Goal: Information Seeking & Learning: Learn about a topic

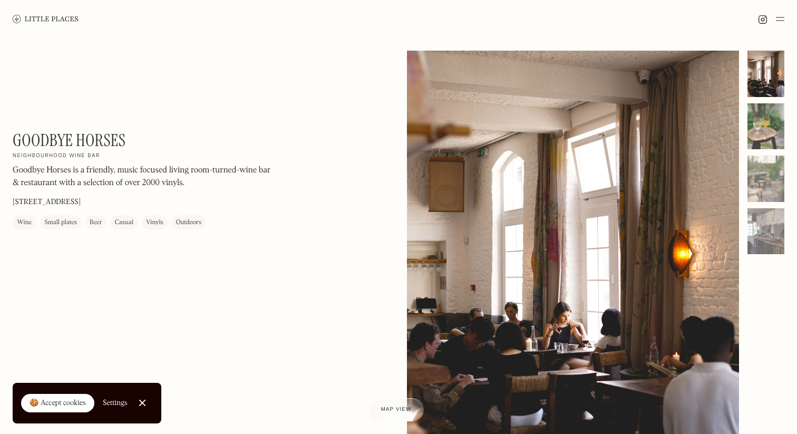
click at [774, 131] on div at bounding box center [766, 126] width 37 height 46
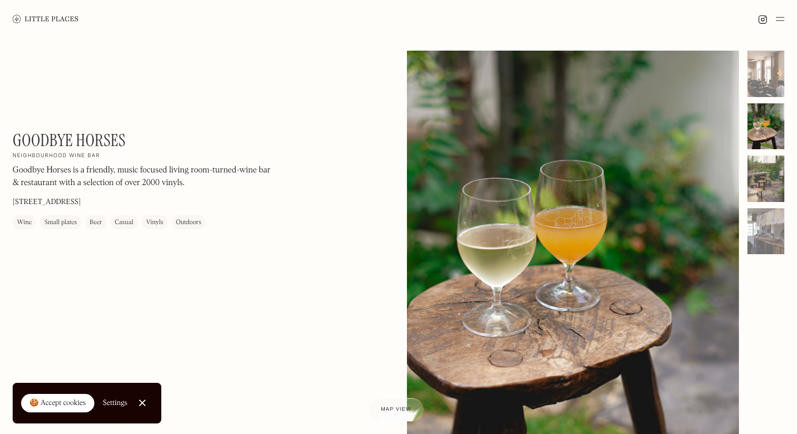
click at [763, 169] on div at bounding box center [766, 179] width 37 height 46
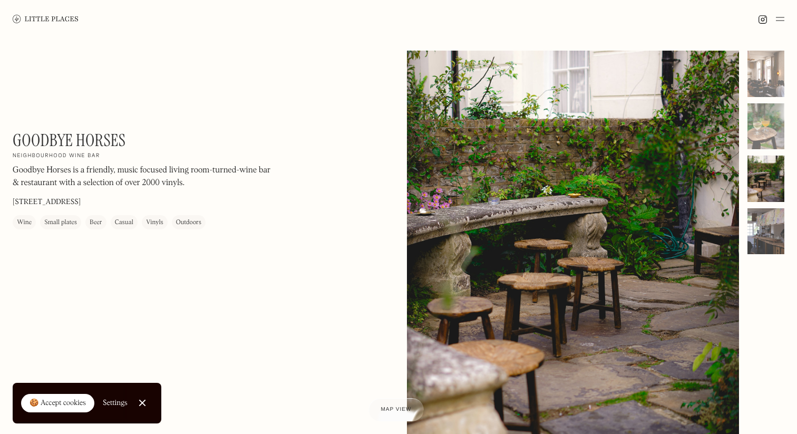
click at [767, 248] on div at bounding box center [766, 231] width 37 height 46
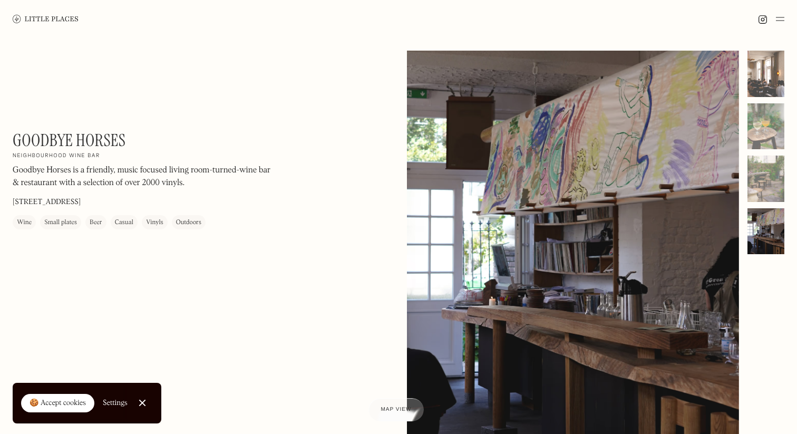
click at [761, 76] on div at bounding box center [766, 74] width 37 height 46
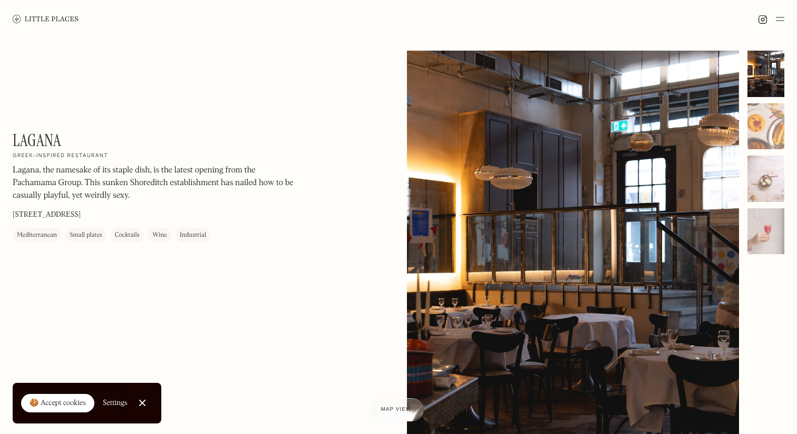
click at [120, 124] on div "Lagana On Our Radar Greek-inspired restaurant Lagana, the namesake of its stapl…" at bounding box center [398, 272] width 797 height 468
drag, startPoint x: 14, startPoint y: 141, endPoint x: 66, endPoint y: 141, distance: 51.7
click at [66, 141] on div "Lagana On Our Radar Greek-inspired restaurant Lagana, the namesake of its stapl…" at bounding box center [155, 186] width 285 height 112
click at [36, 15] on img at bounding box center [46, 19] width 66 height 8
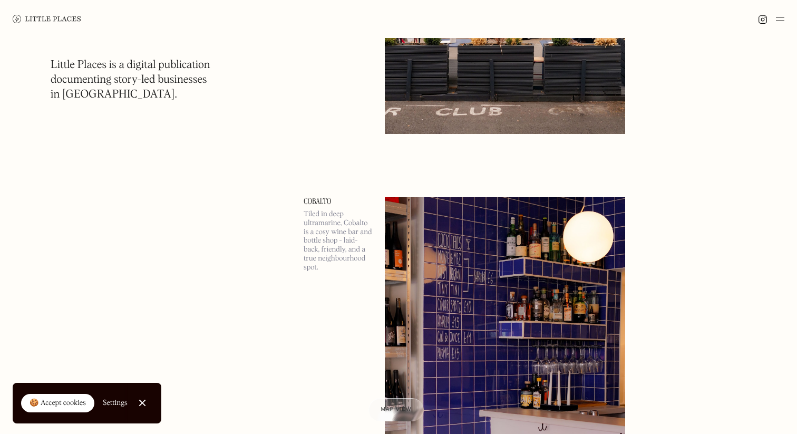
scroll to position [4092, 0]
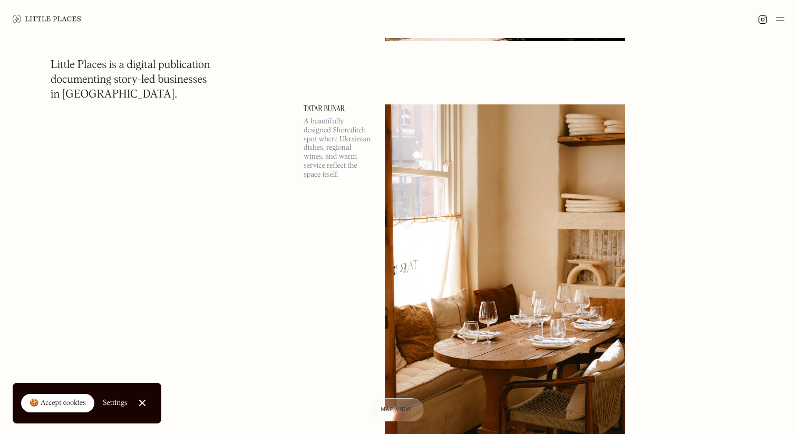
scroll to position [9457, 0]
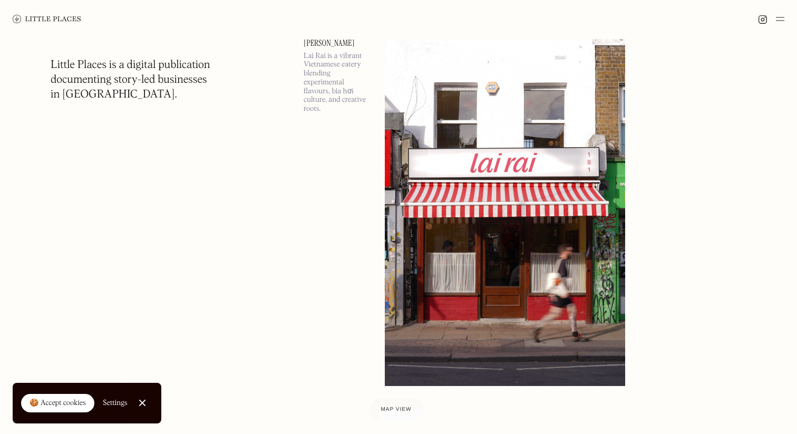
scroll to position [13200, 0]
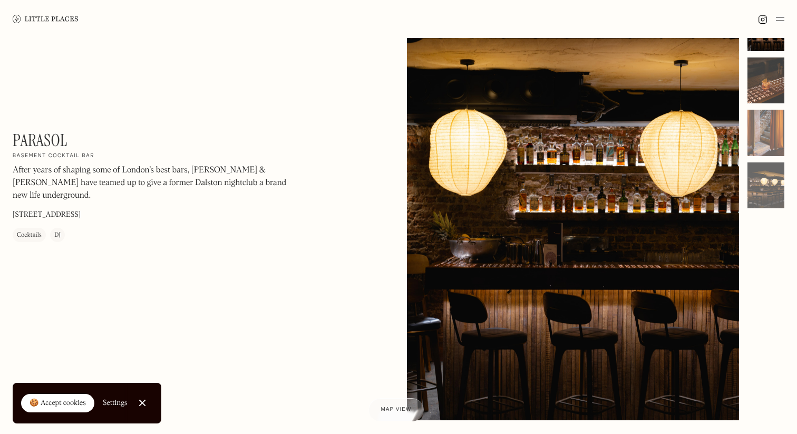
scroll to position [42, 0]
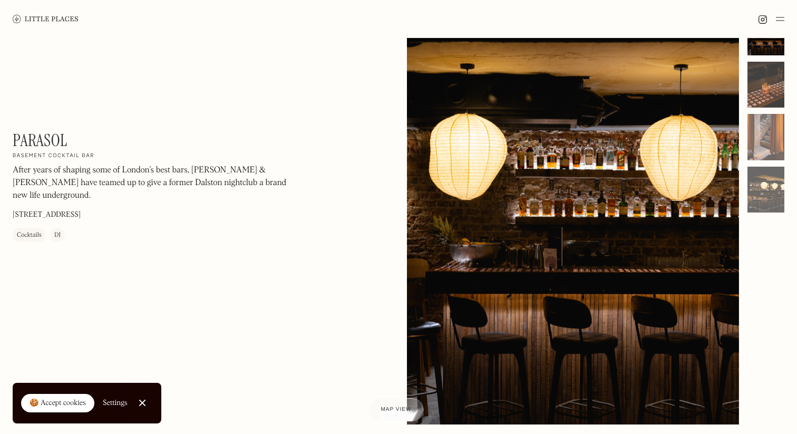
click at [762, 77] on div at bounding box center [766, 85] width 37 height 46
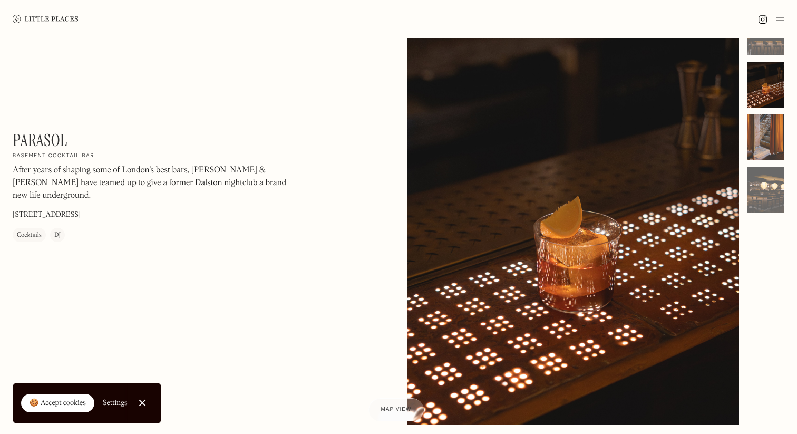
click at [762, 117] on div at bounding box center [766, 137] width 37 height 46
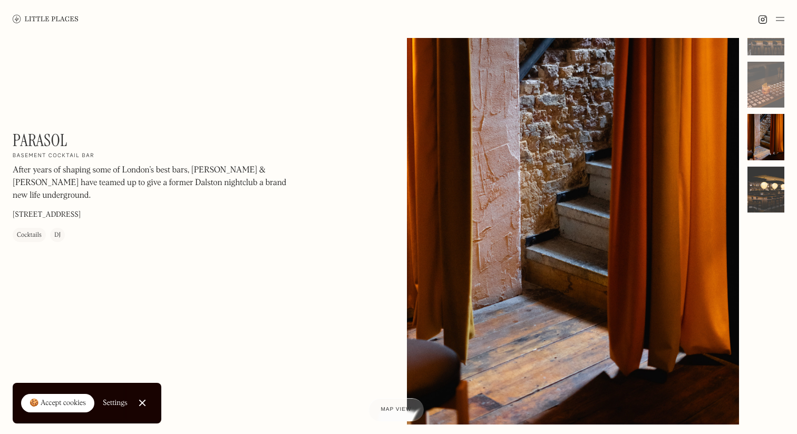
click at [777, 185] on div at bounding box center [766, 190] width 37 height 46
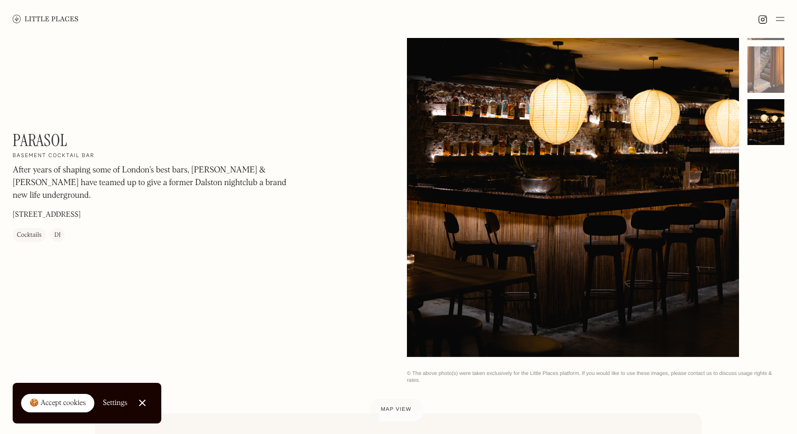
scroll to position [0, 0]
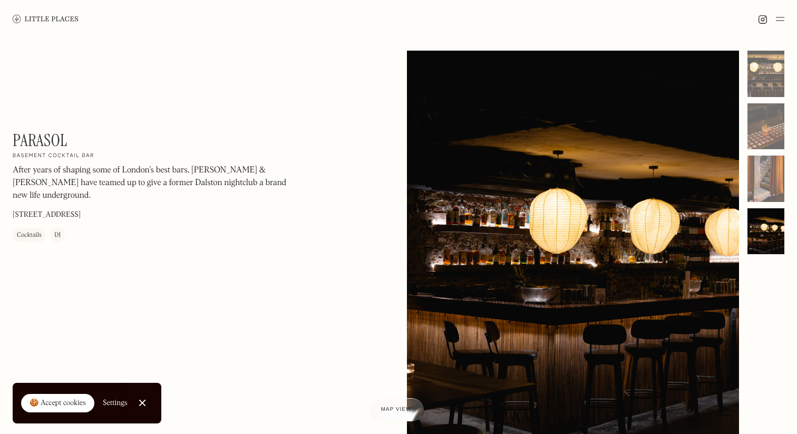
click at [10, 134] on div "Parasol On Our Radar Basement cocktail bar After years of shaping some of Londo…" at bounding box center [398, 272] width 797 height 468
drag, startPoint x: 14, startPoint y: 136, endPoint x: 62, endPoint y: 136, distance: 48.0
click at [62, 136] on h1 "Parasol" at bounding box center [40, 140] width 55 height 20
click at [52, 138] on h1 "Parasol" at bounding box center [40, 140] width 55 height 20
click at [62, 142] on h1 "Parasol" at bounding box center [40, 140] width 55 height 20
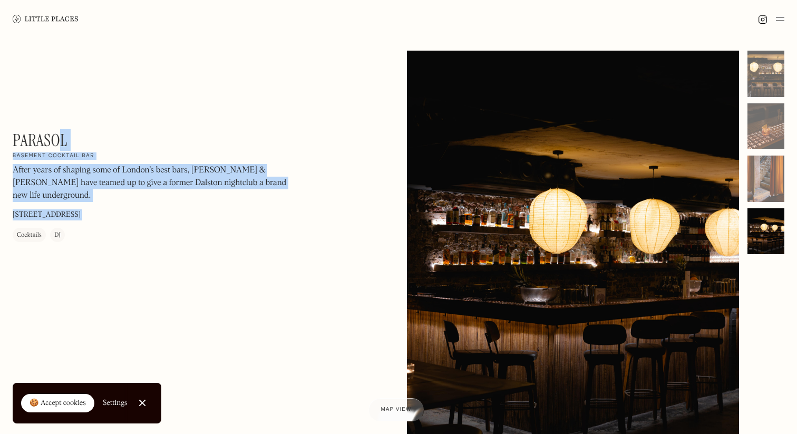
drag, startPoint x: 62, startPoint y: 142, endPoint x: 2, endPoint y: 135, distance: 60.0
click at [2, 136] on div "Parasol On Our Radar Basement cocktail bar After years of shaping some of Londo…" at bounding box center [398, 272] width 797 height 468
click at [170, 181] on p "After years of shaping some of London’s best bars, Andy & Tom have teamed up to…" at bounding box center [155, 183] width 285 height 38
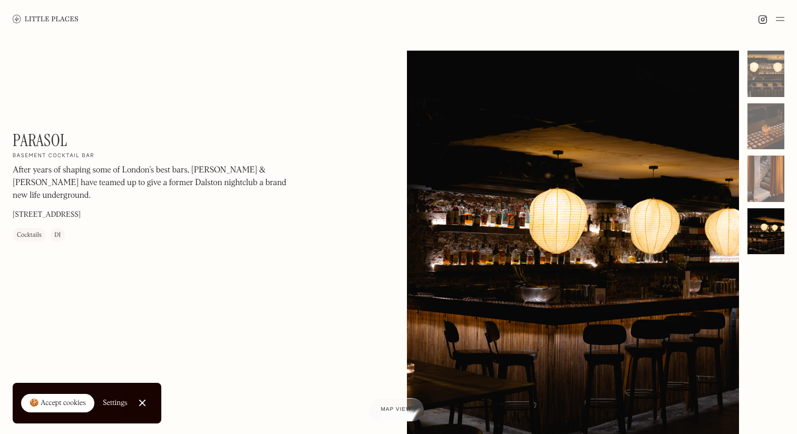
click at [761, 18] on img at bounding box center [762, 19] width 9 height 9
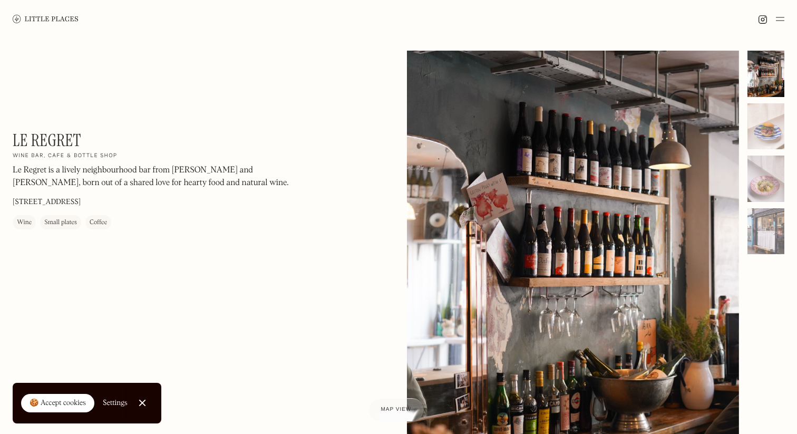
scroll to position [8, 0]
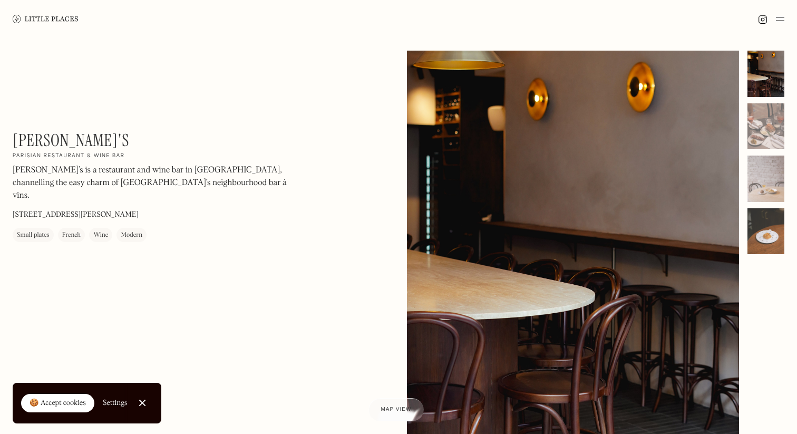
click at [763, 235] on div at bounding box center [766, 231] width 37 height 46
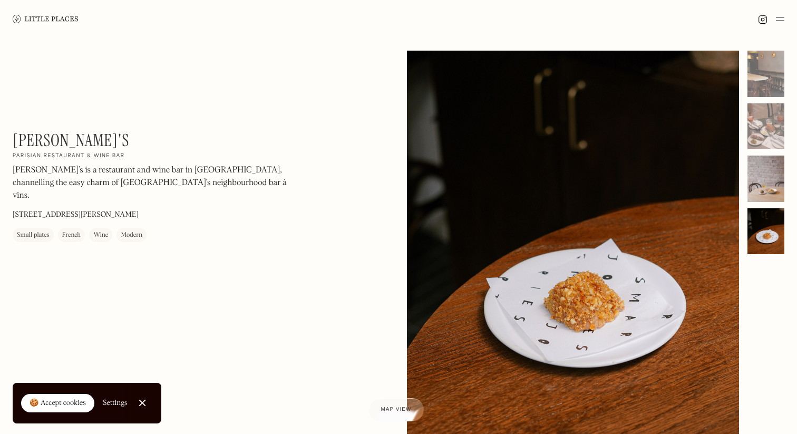
click at [771, 189] on div at bounding box center [766, 179] width 37 height 46
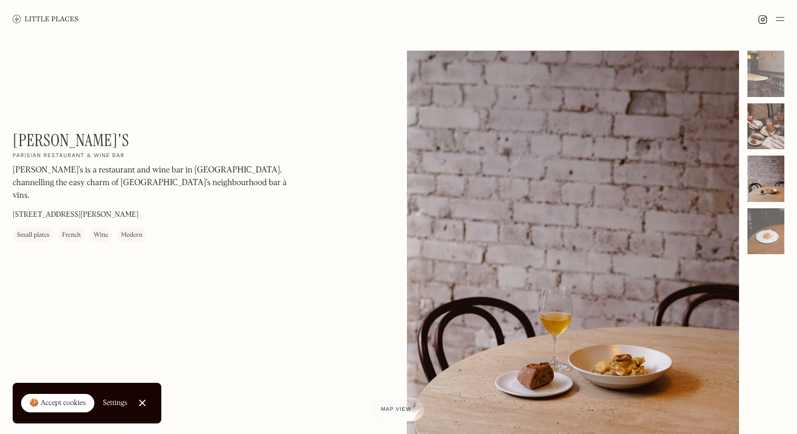
click at [765, 129] on div at bounding box center [766, 126] width 37 height 46
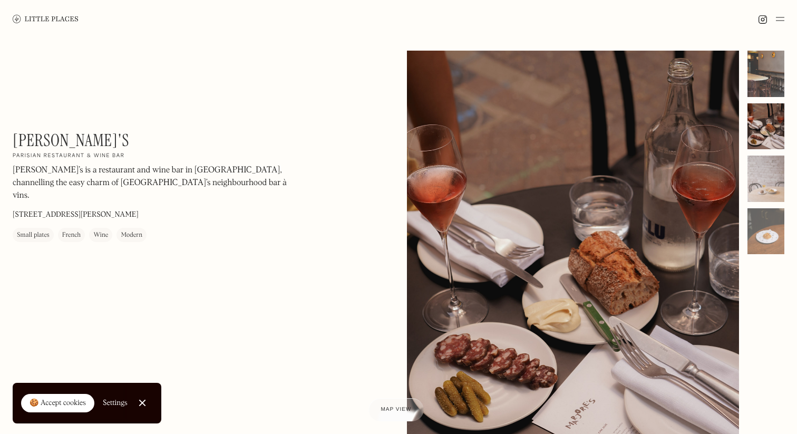
click at [759, 80] on div at bounding box center [766, 74] width 37 height 46
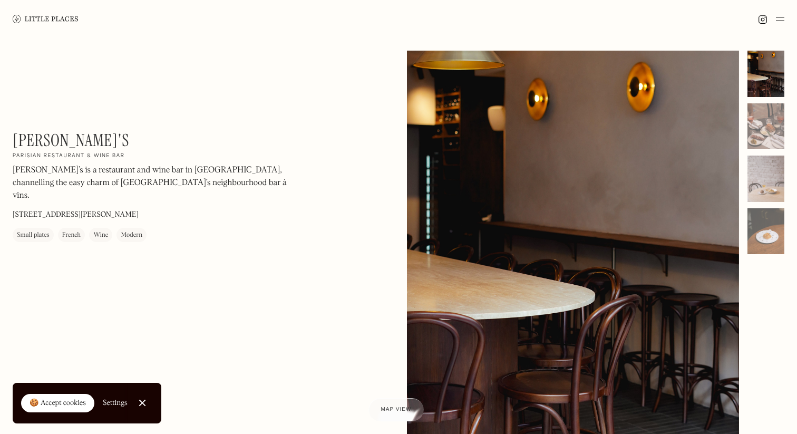
click at [61, 134] on h1 "[PERSON_NAME]'s" at bounding box center [71, 140] width 117 height 20
click at [584, 275] on div at bounding box center [573, 258] width 332 height 415
